Goal: Find contact information: Find contact information

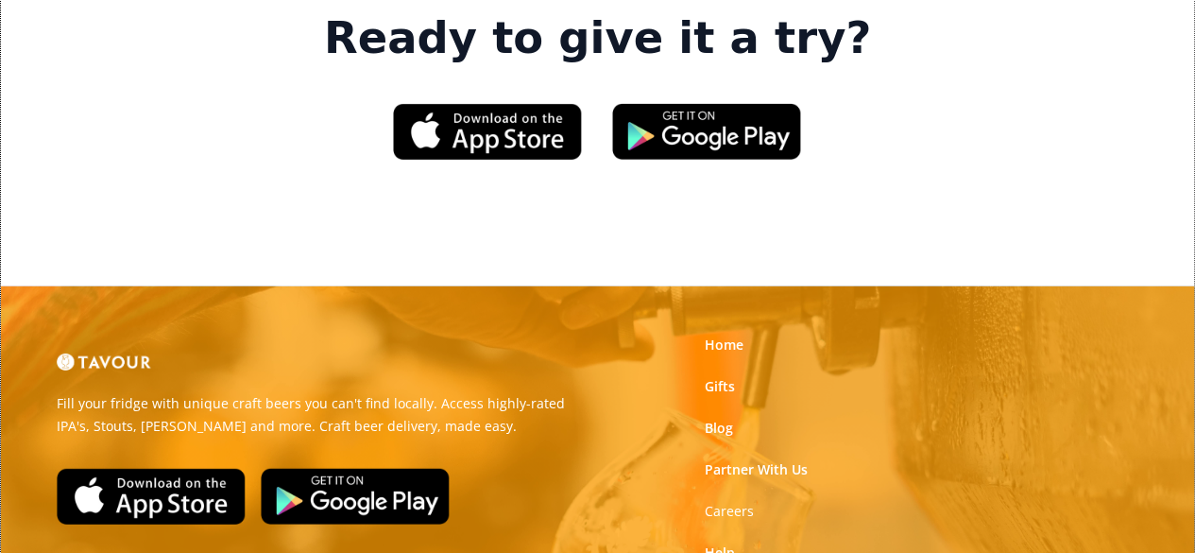
scroll to position [2915, 0]
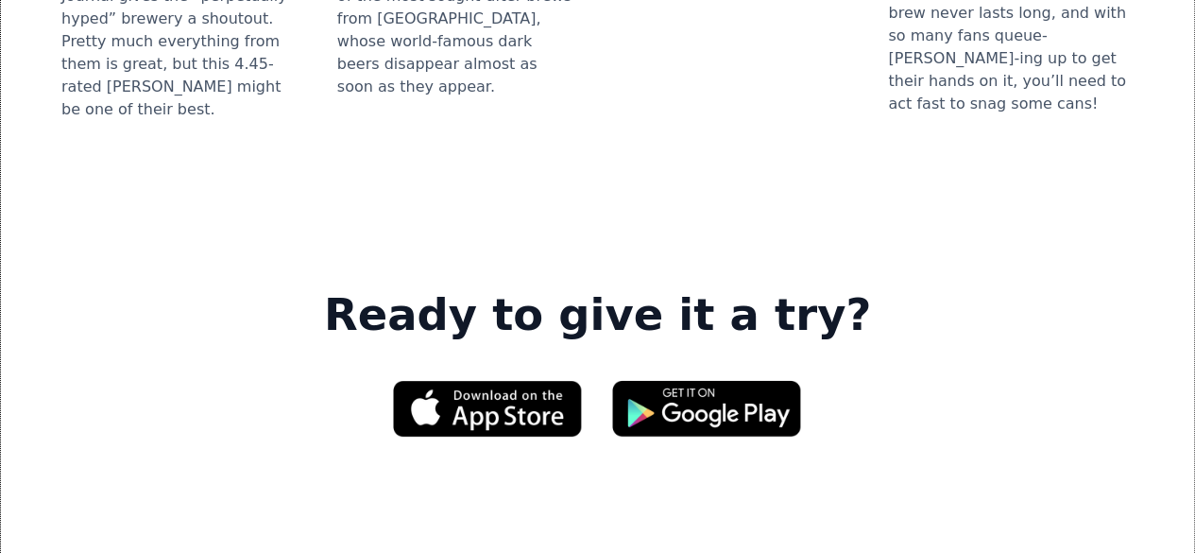
scroll to position [3051, 0]
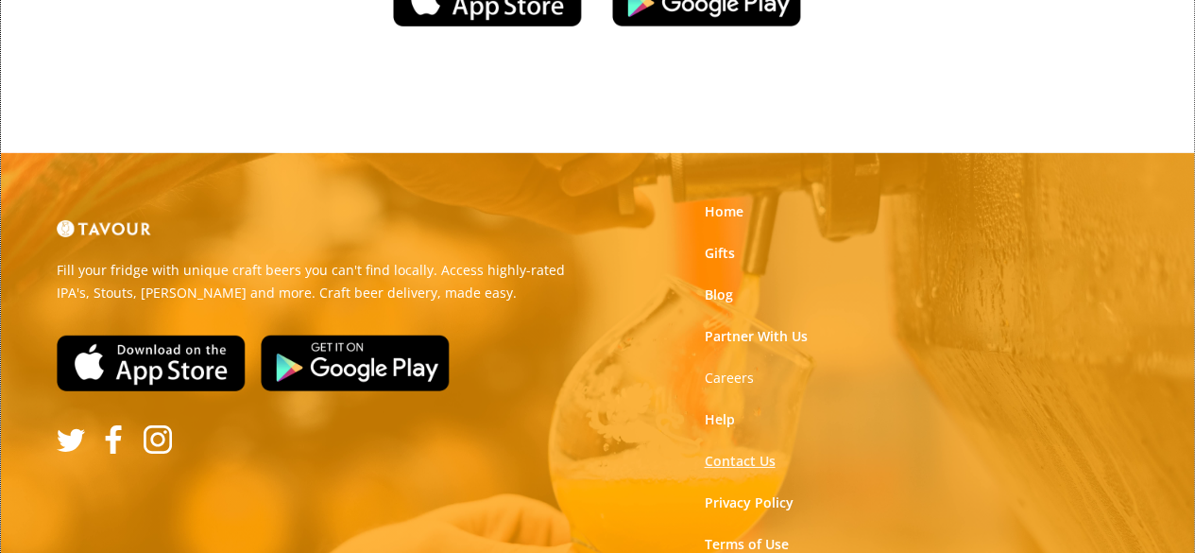
click at [740, 452] on link "Contact Us" at bounding box center [739, 461] width 71 height 19
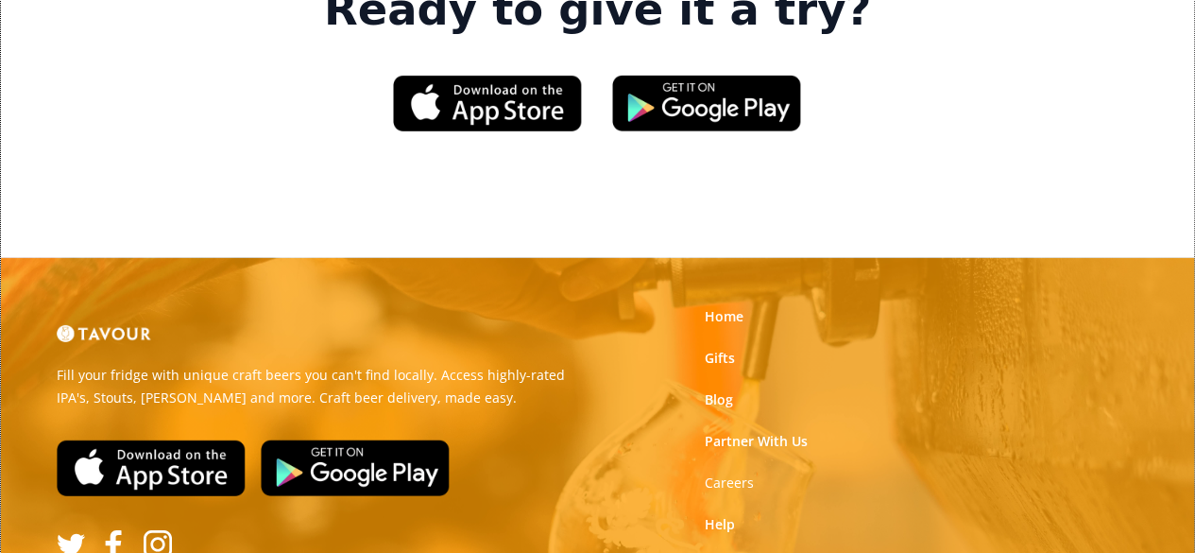
scroll to position [3051, 0]
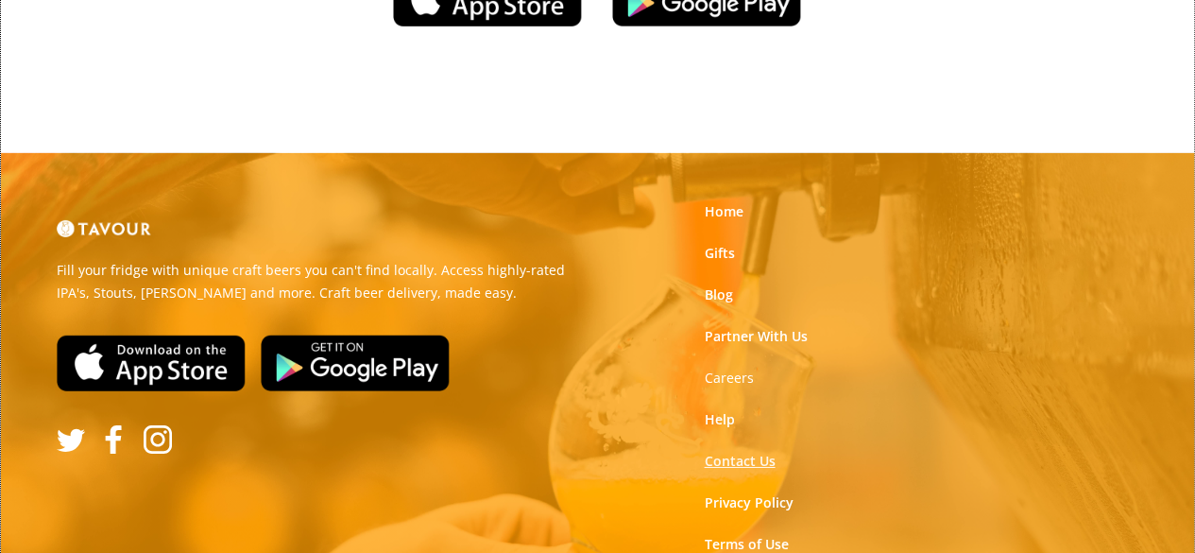
click at [716, 452] on link "Contact Us" at bounding box center [739, 461] width 71 height 19
